Goal: Task Accomplishment & Management: Complete application form

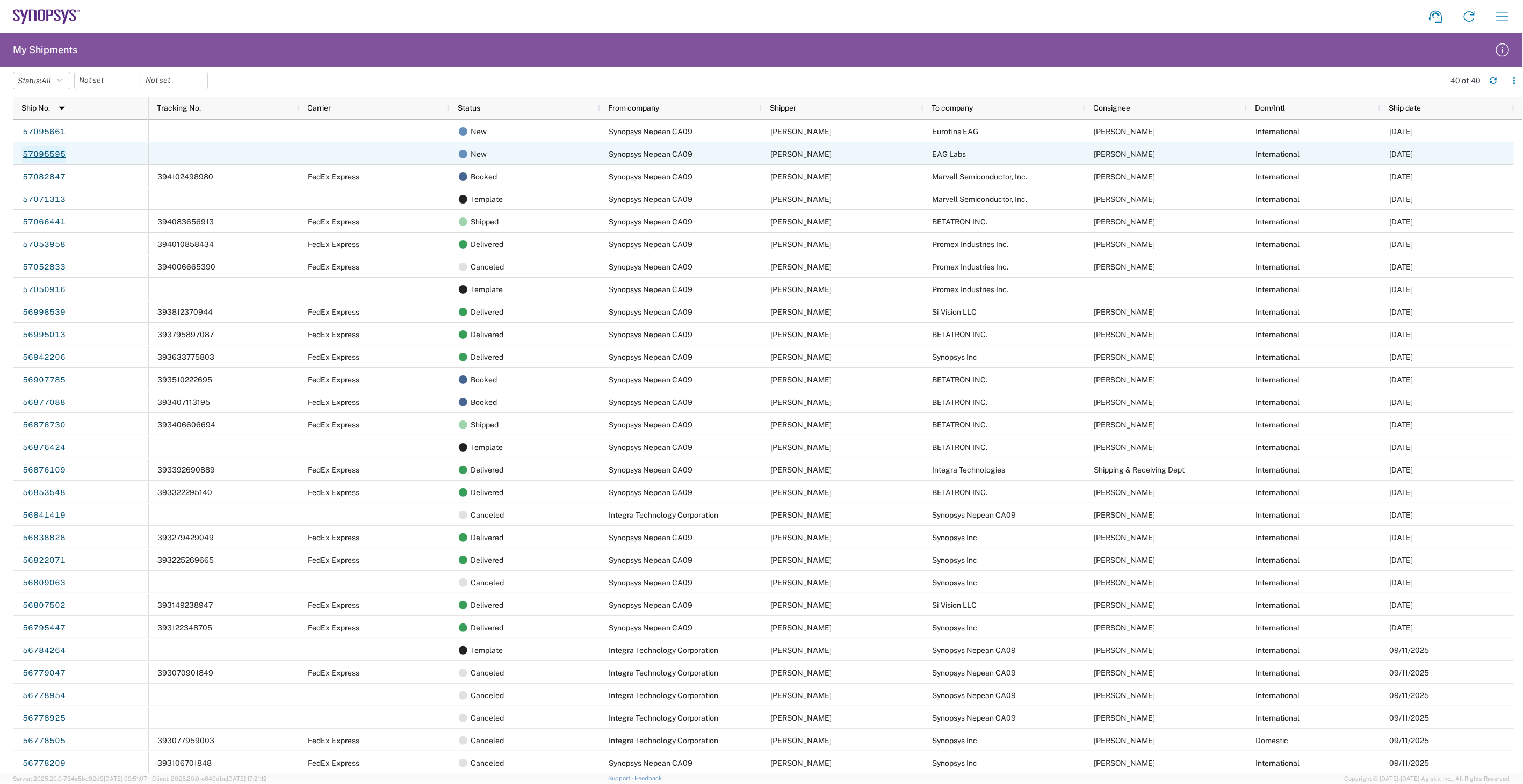
click at [49, 151] on link "57095595" at bounding box center [44, 155] width 44 height 17
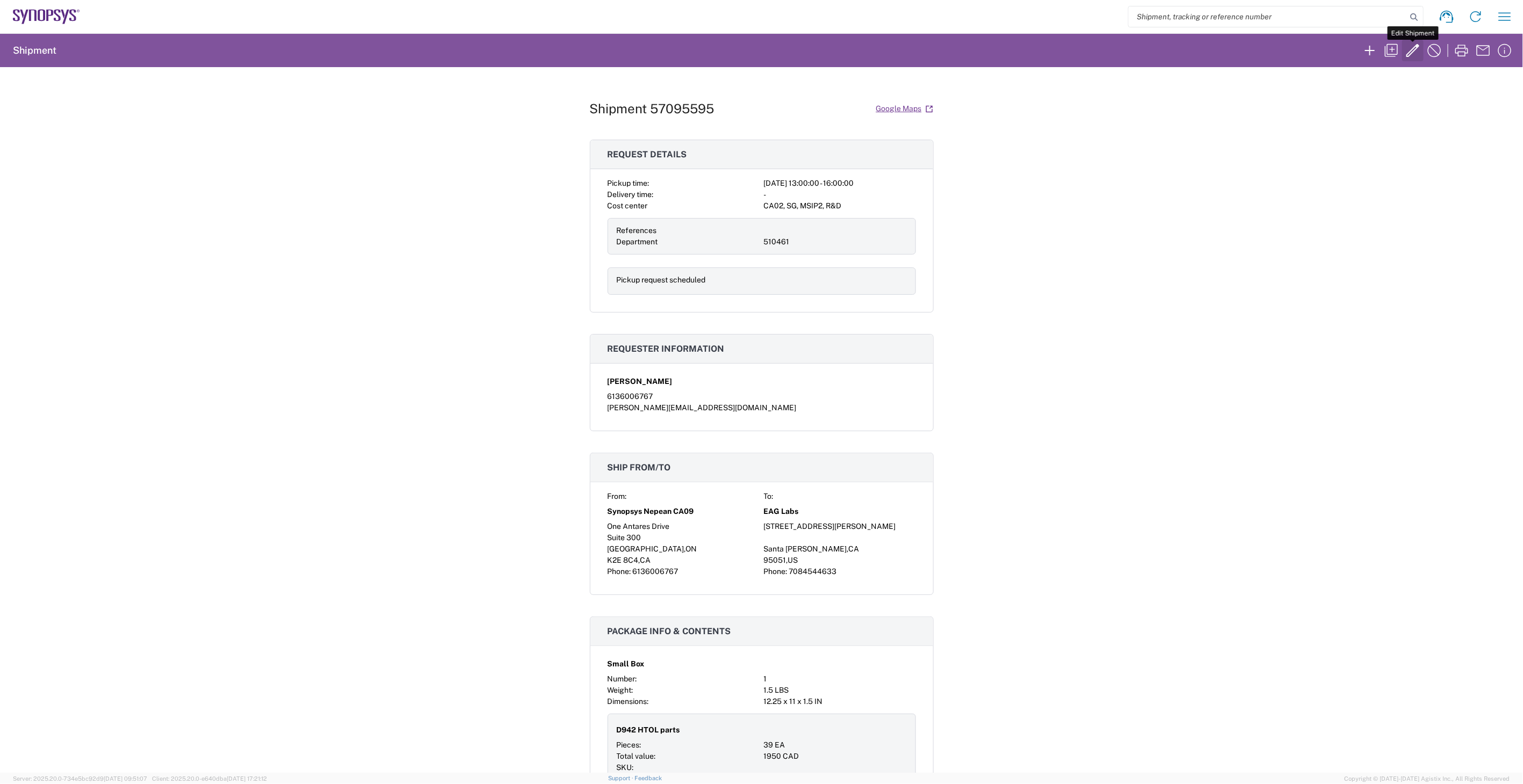
click at [1415, 51] on icon "button" at bounding box center [1413, 50] width 13 height 13
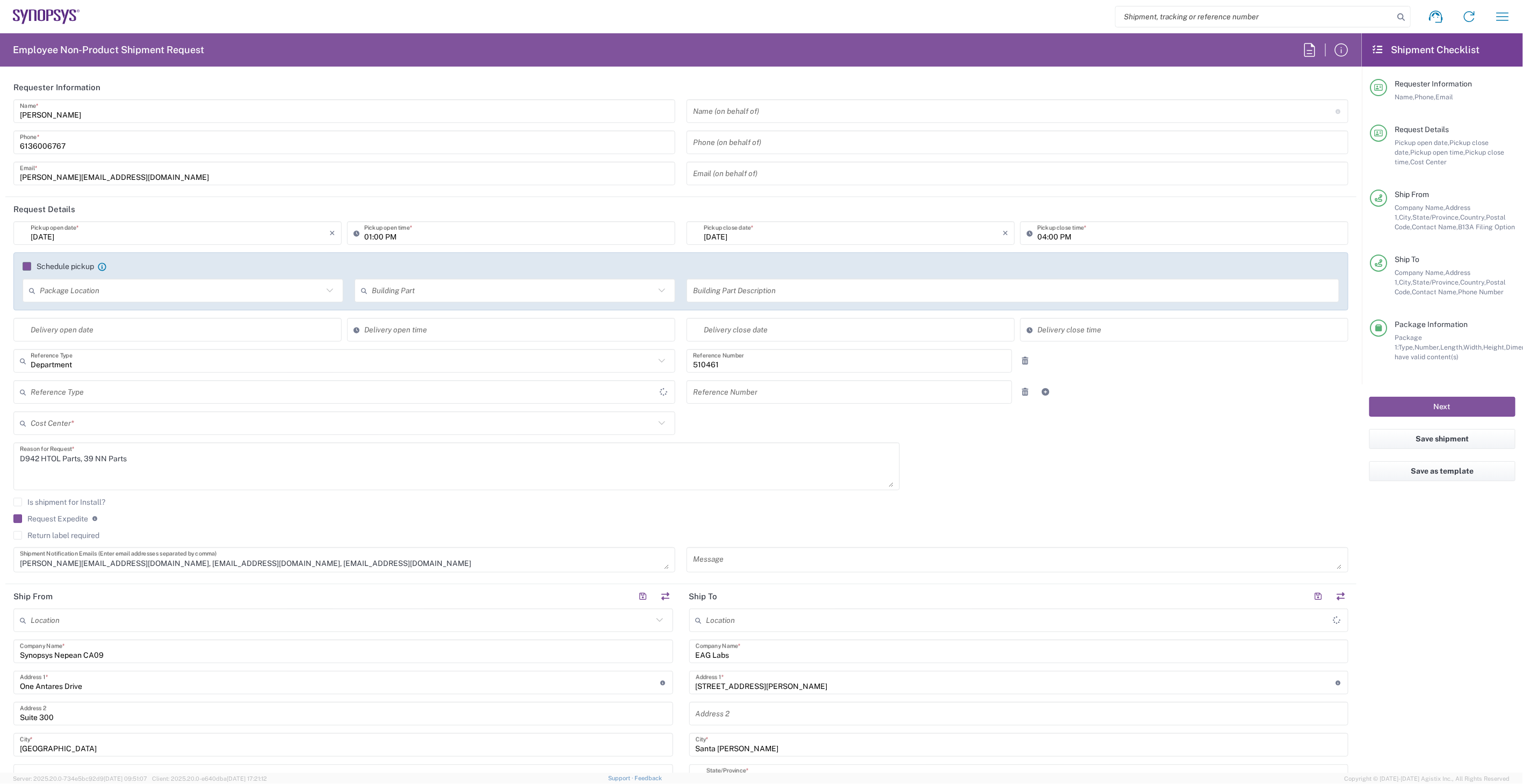
type input "United States"
type input "Delivered at Place"
type input "Ontario"
type input "Canada"
type input "Small Box"
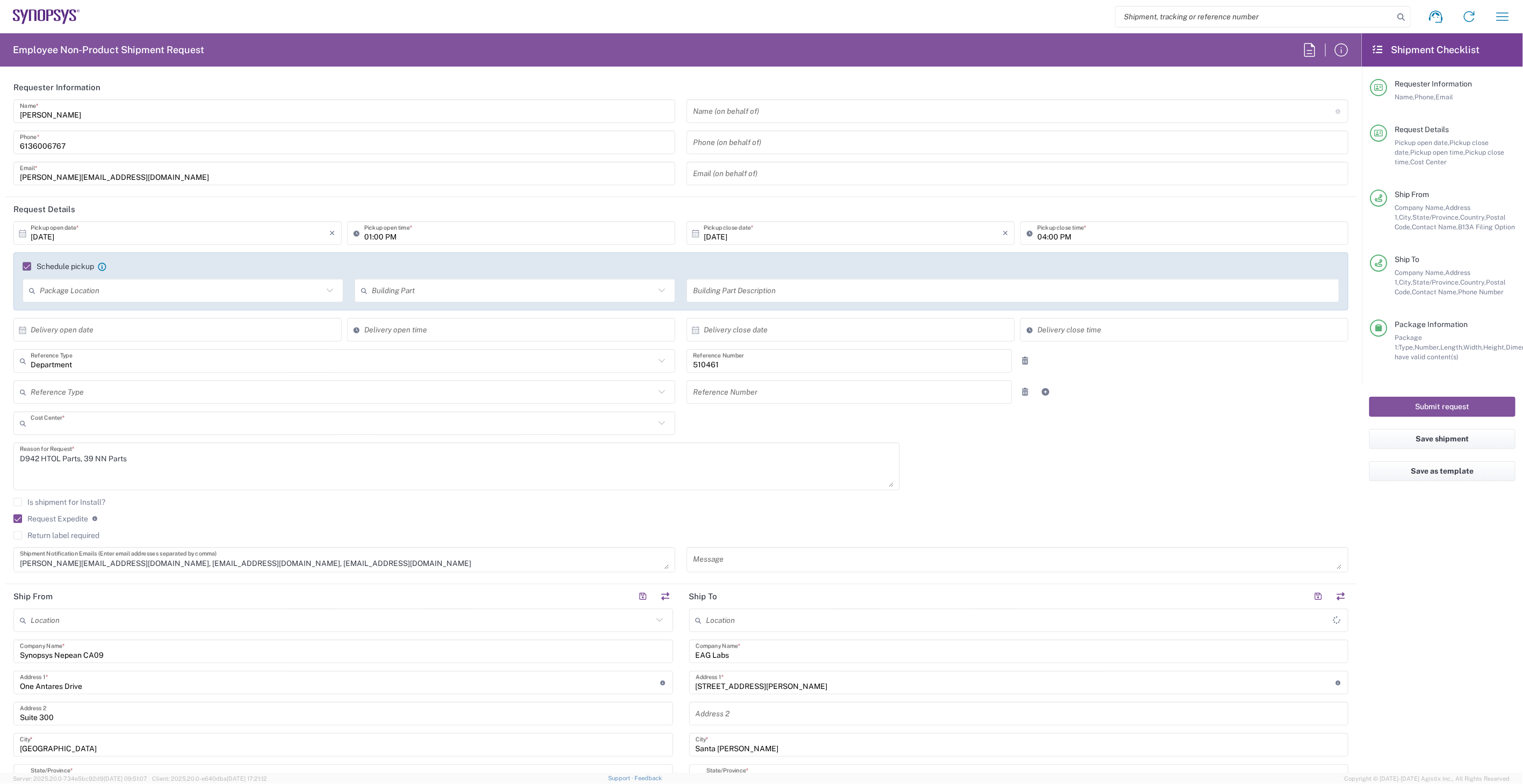
type input "CA02, SG, MSIP2, R&D 510461"
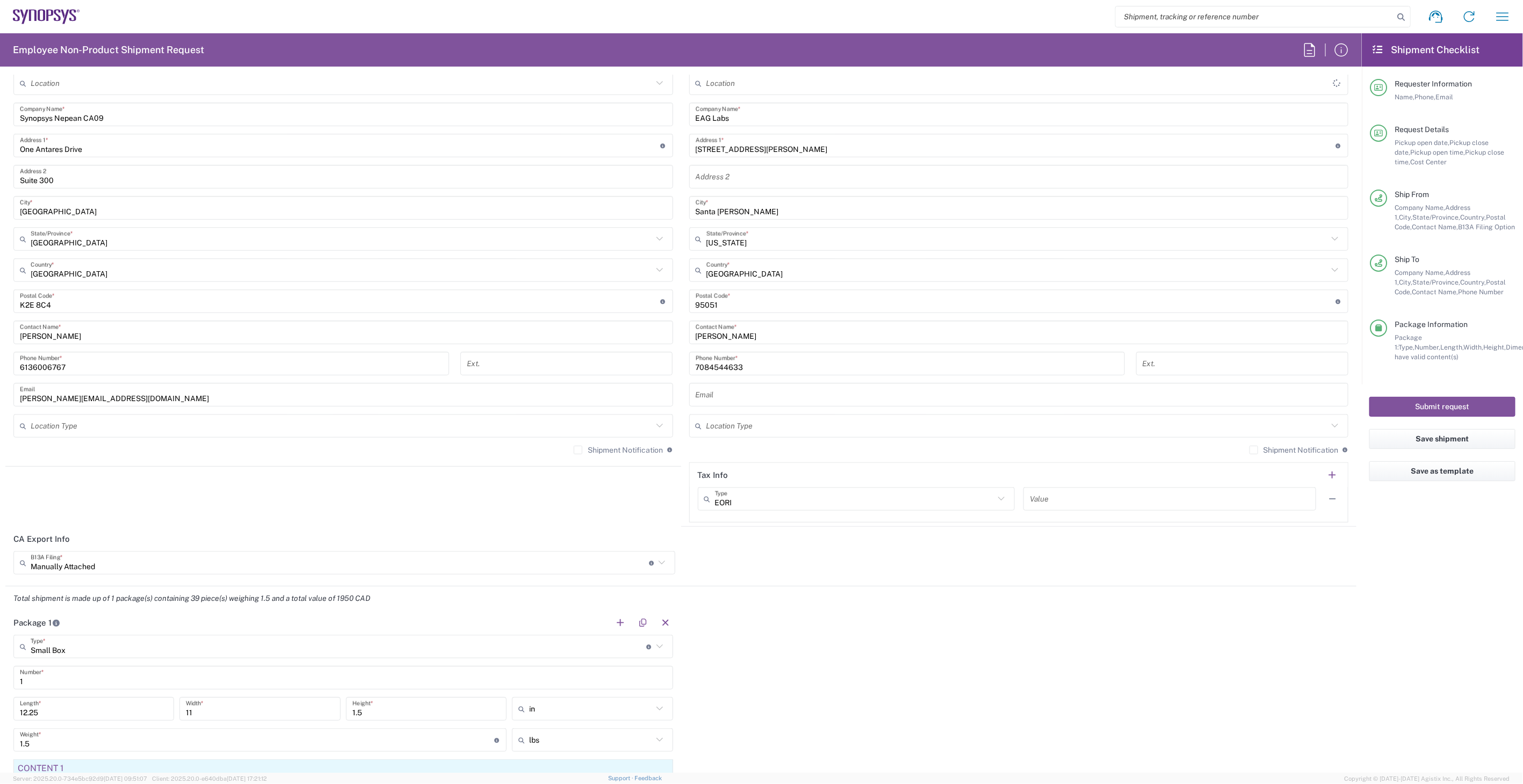
scroll to position [596, 0]
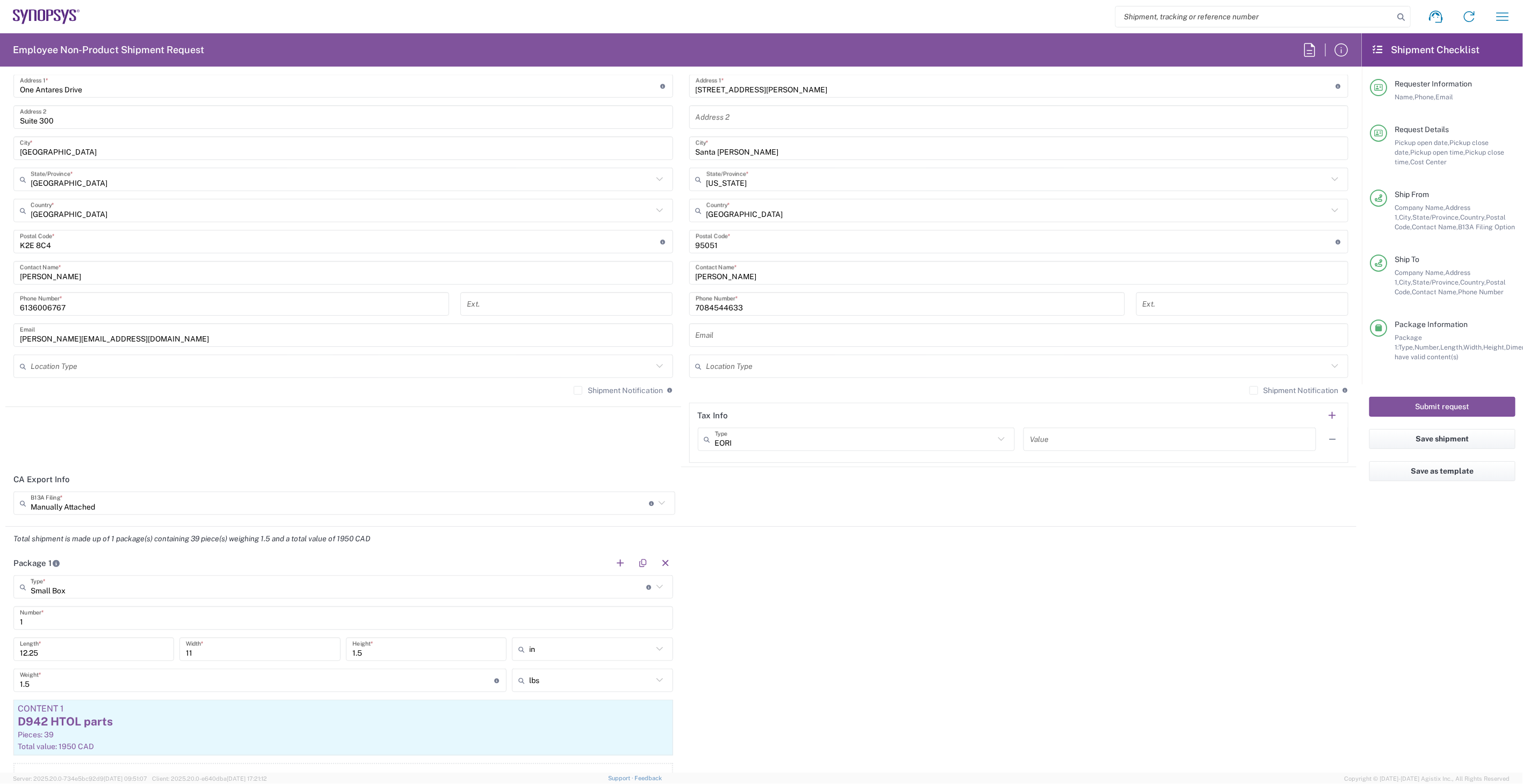
type input "Nepean CA09"
click at [659, 504] on icon at bounding box center [662, 503] width 6 height 4
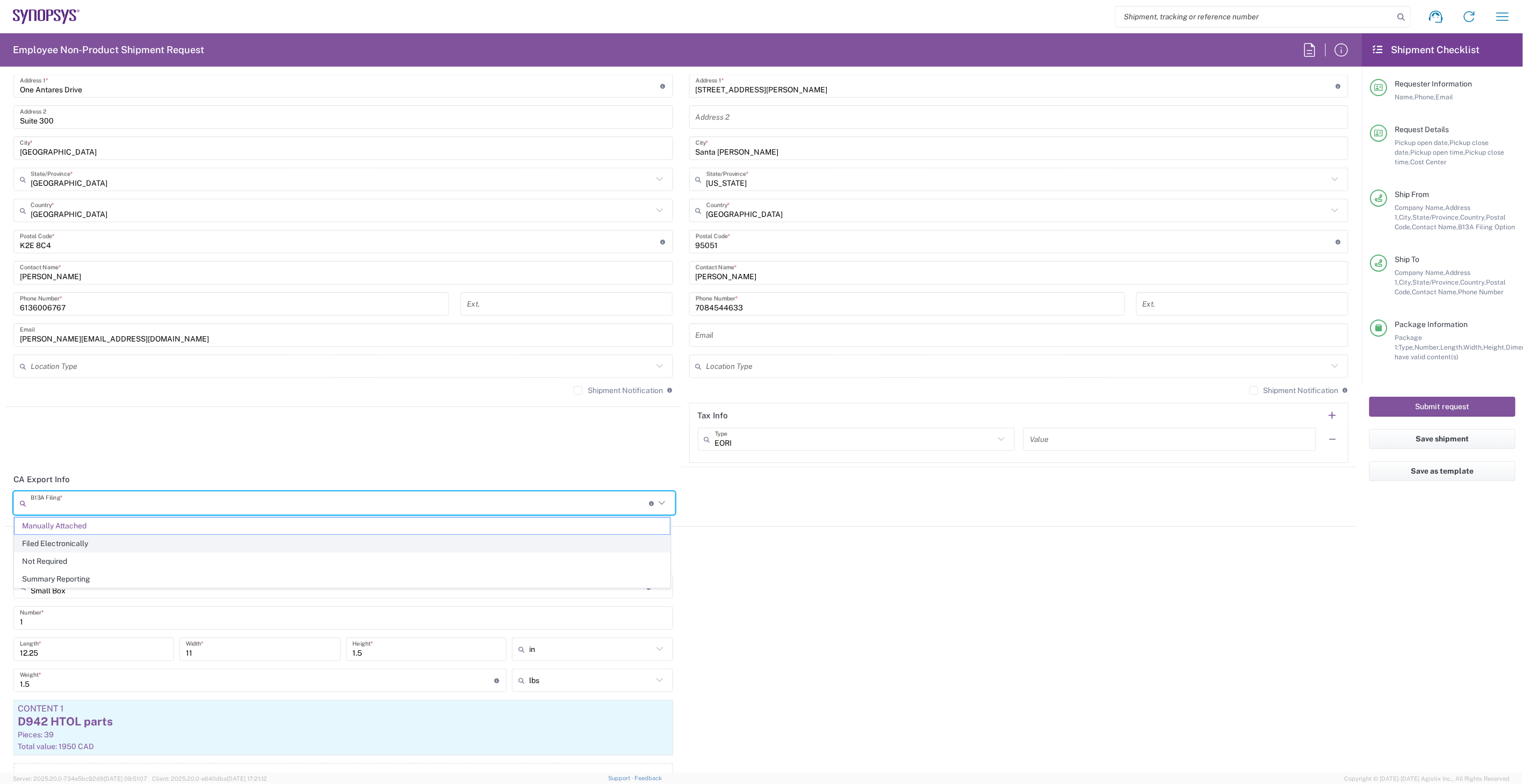
click at [597, 542] on span "Filed Electronically" at bounding box center [342, 544] width 655 height 16
type input "Filed Electronically"
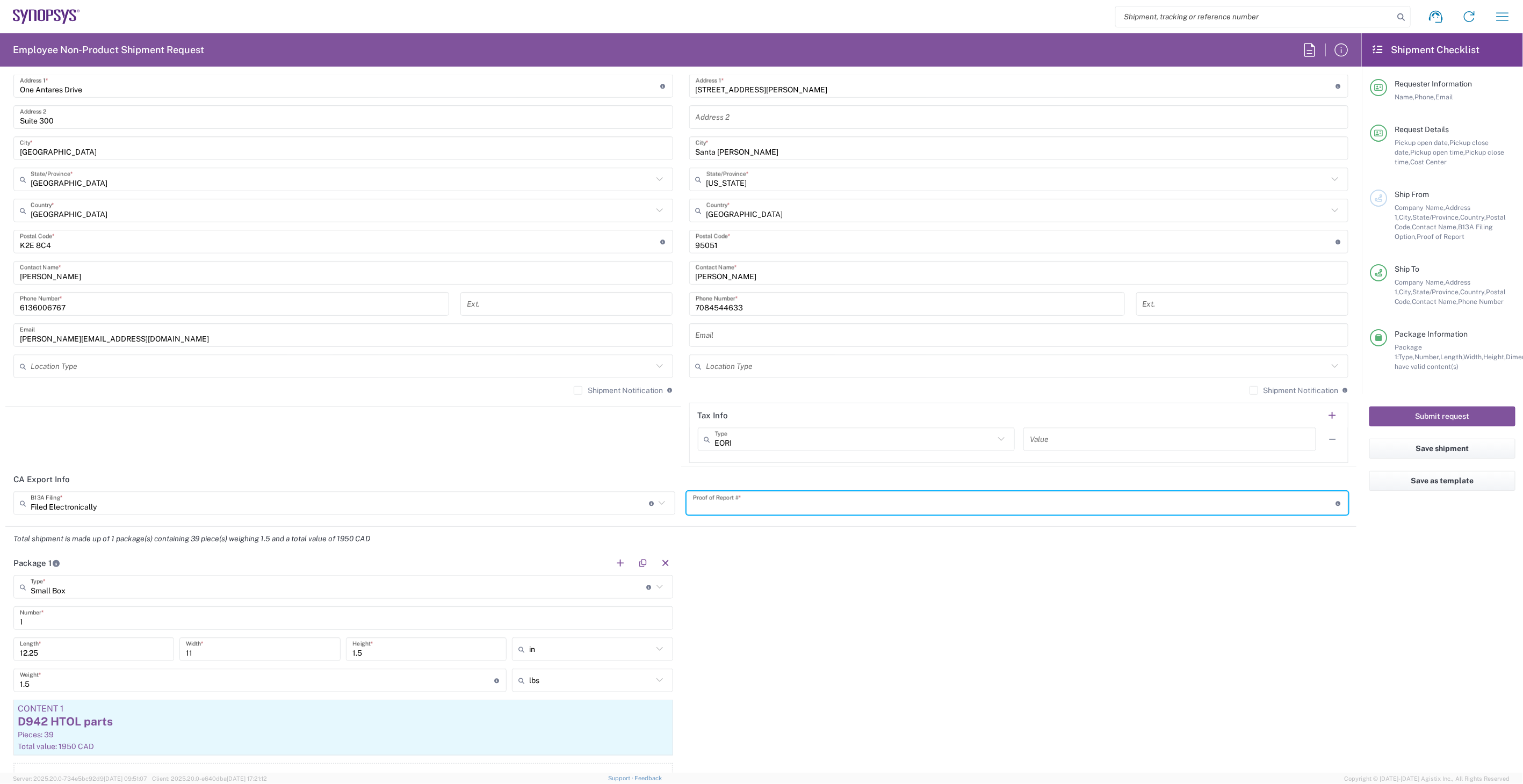
paste input "HW1043202510104744560"
type input "HW1043202510104744560"
click at [1464, 422] on button "Submit request" at bounding box center [1443, 417] width 147 height 20
